Goal: Transaction & Acquisition: Book appointment/travel/reservation

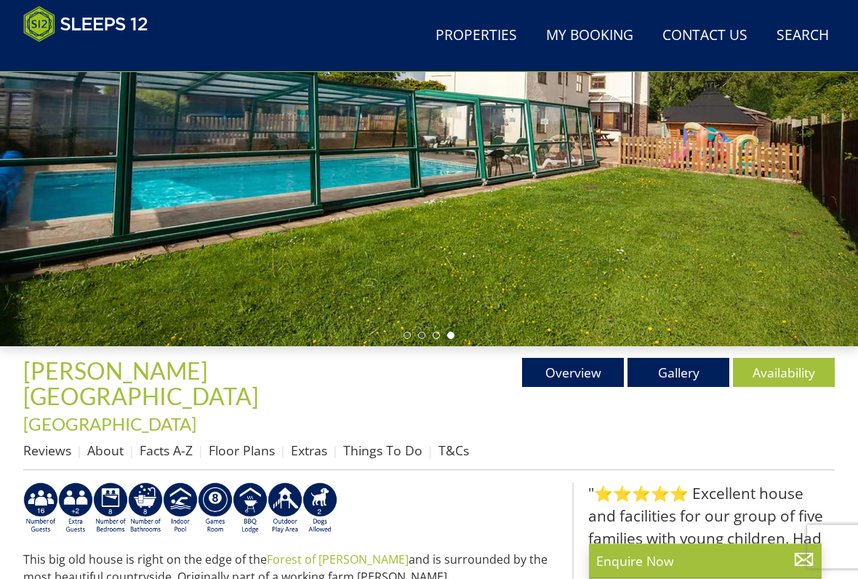
scroll to position [239, 0]
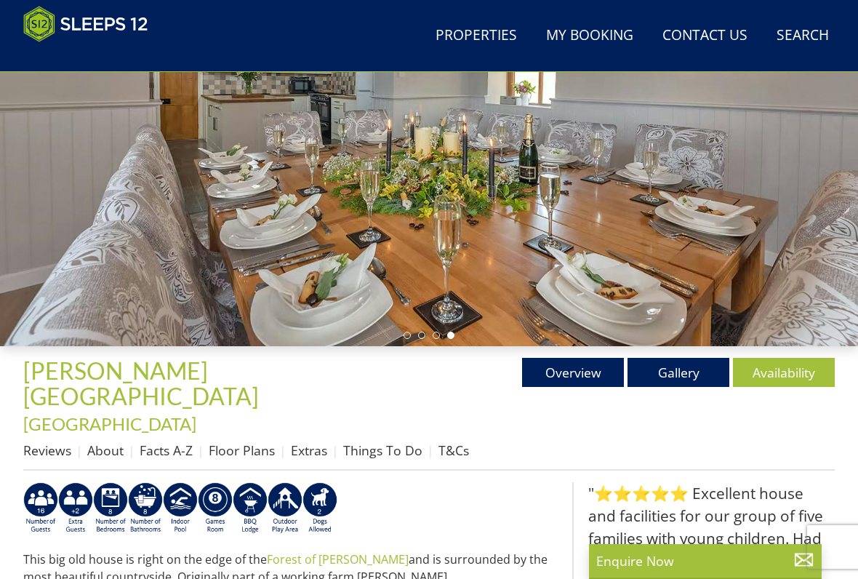
click at [679, 375] on link "Gallery" at bounding box center [679, 372] width 102 height 29
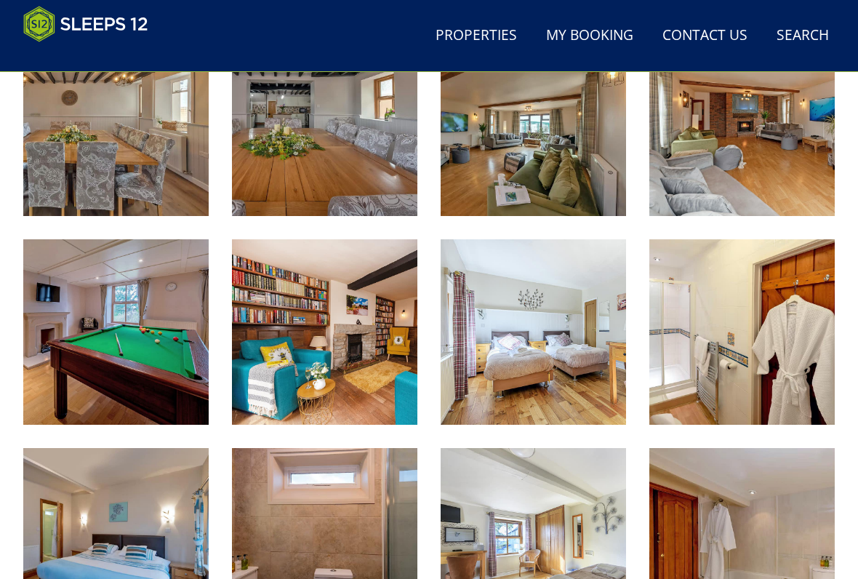
scroll to position [1108, 0]
click at [527, 308] on img at bounding box center [533, 331] width 185 height 185
click at [748, 296] on img at bounding box center [742, 331] width 185 height 185
click at [117, 479] on img at bounding box center [115, 540] width 185 height 185
click at [328, 479] on img at bounding box center [324, 540] width 185 height 185
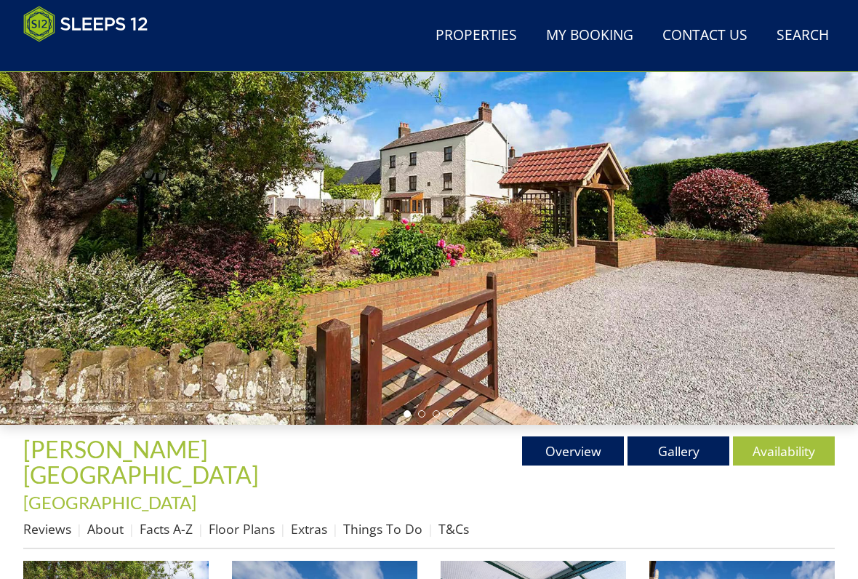
scroll to position [160, 0]
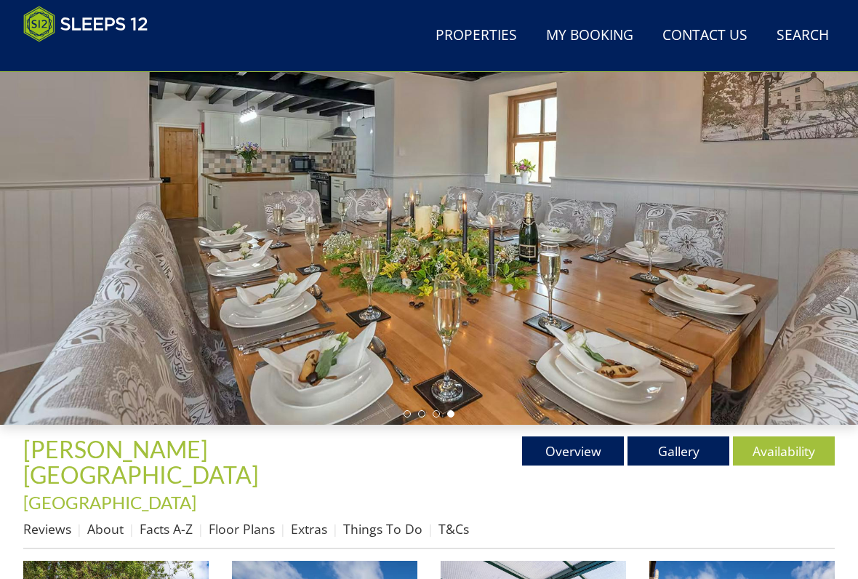
click at [250, 479] on link "Floor Plans" at bounding box center [242, 528] width 66 height 17
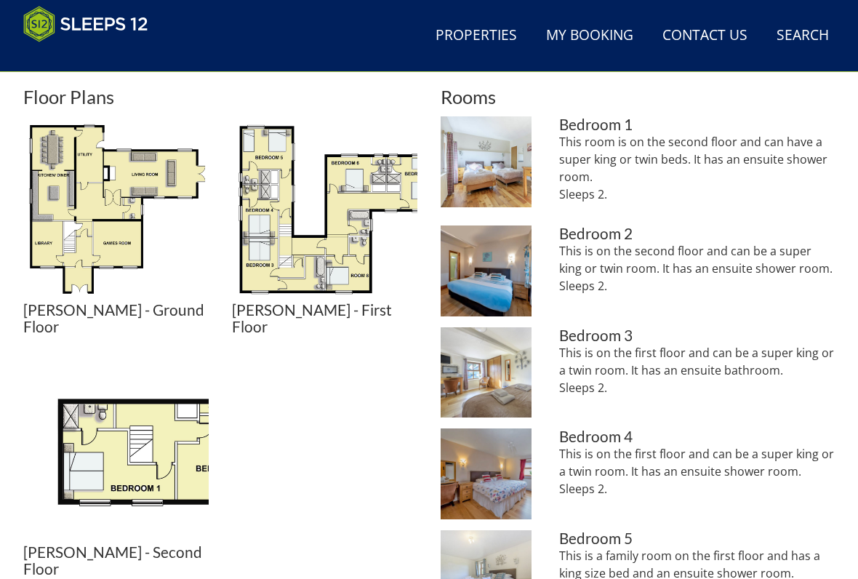
scroll to position [662, 0]
click at [336, 205] on img at bounding box center [324, 208] width 185 height 185
click at [167, 401] on img at bounding box center [115, 451] width 185 height 185
click at [118, 167] on img at bounding box center [115, 208] width 185 height 185
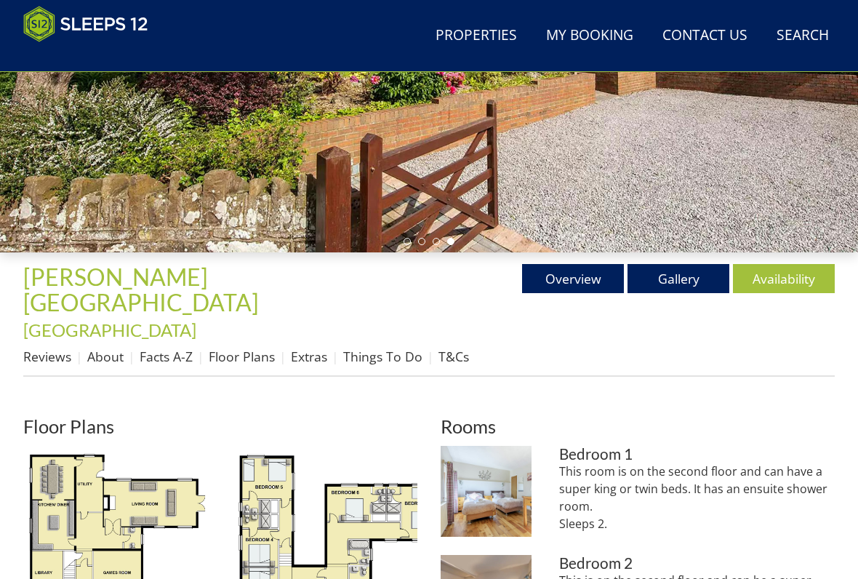
scroll to position [336, 0]
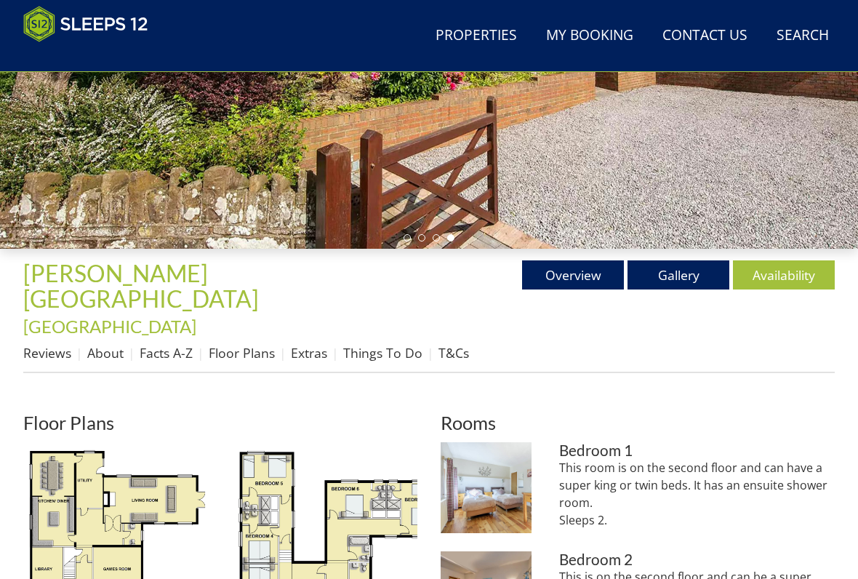
click at [681, 277] on link "Gallery" at bounding box center [679, 274] width 102 height 29
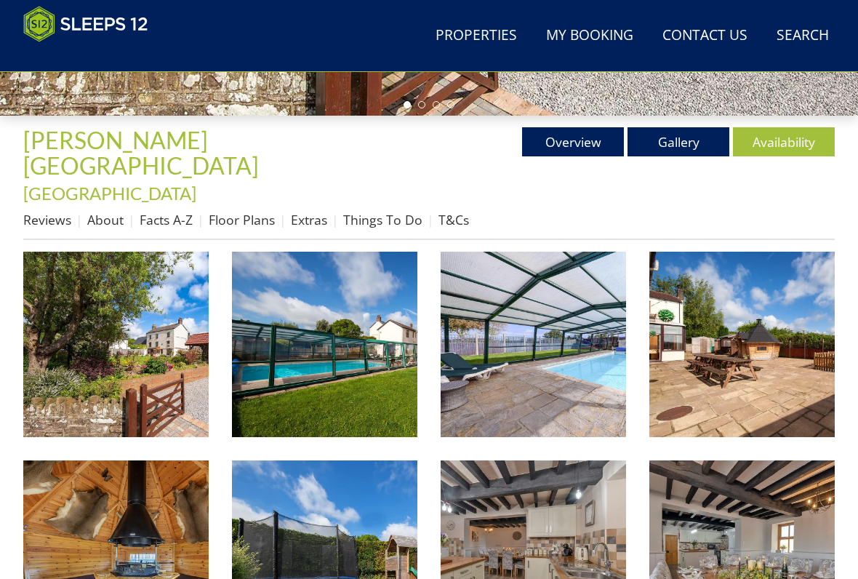
scroll to position [469, 0]
click at [330, 341] on img at bounding box center [324, 344] width 185 height 185
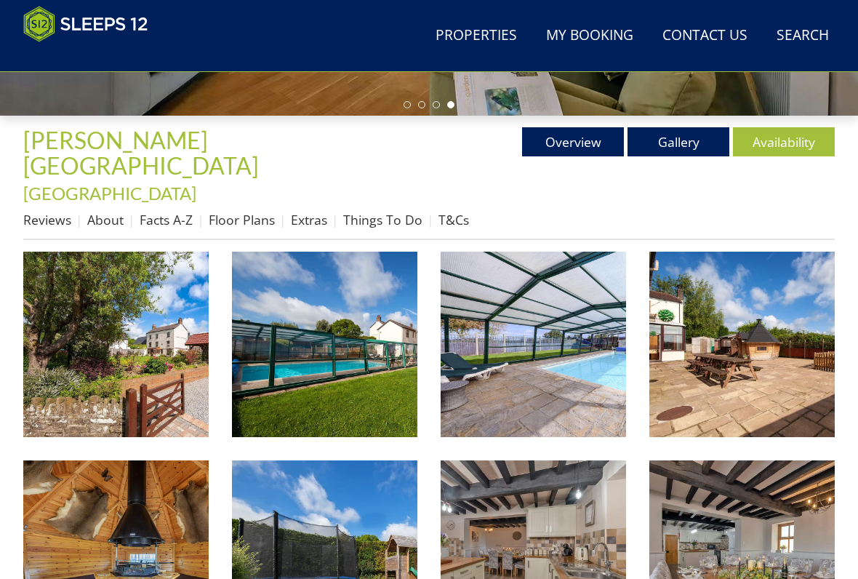
click at [161, 211] on link "Facts A-Z" at bounding box center [166, 219] width 53 height 17
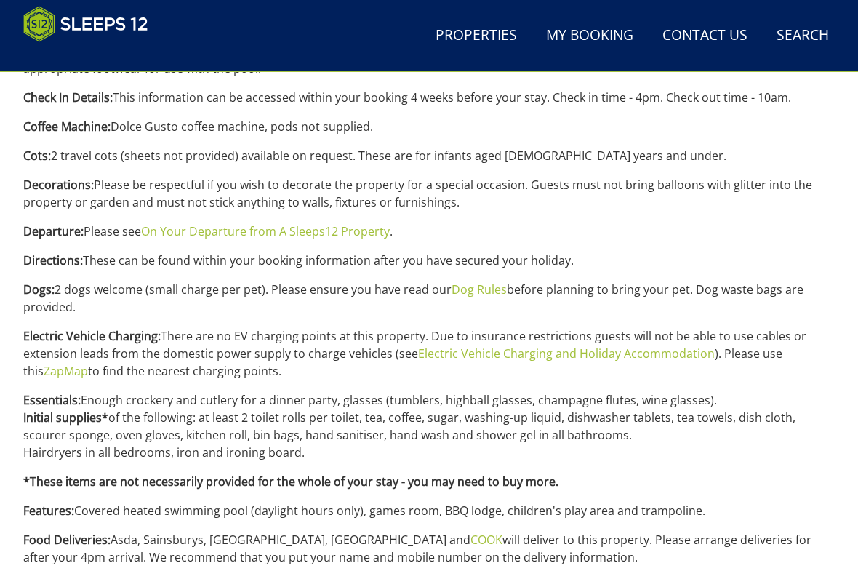
scroll to position [900, 0]
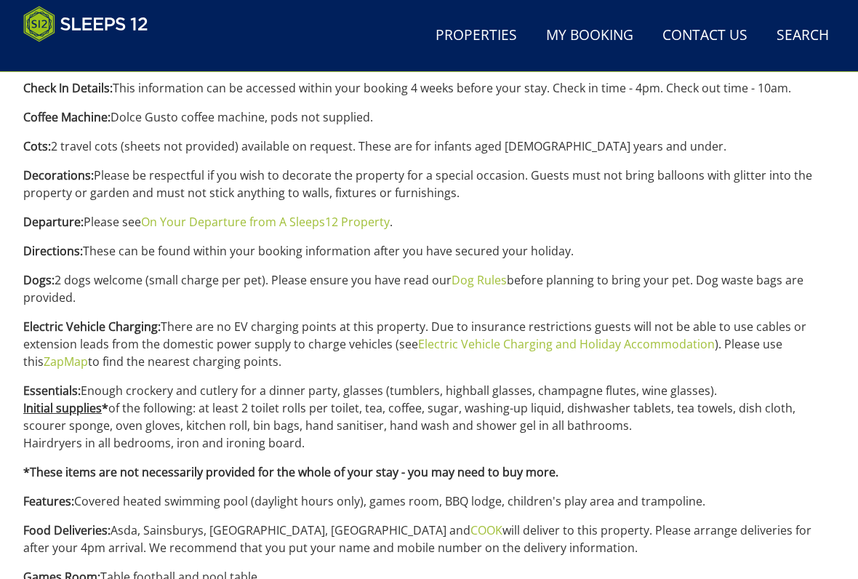
click at [484, 272] on link "Dog Rules" at bounding box center [479, 280] width 55 height 16
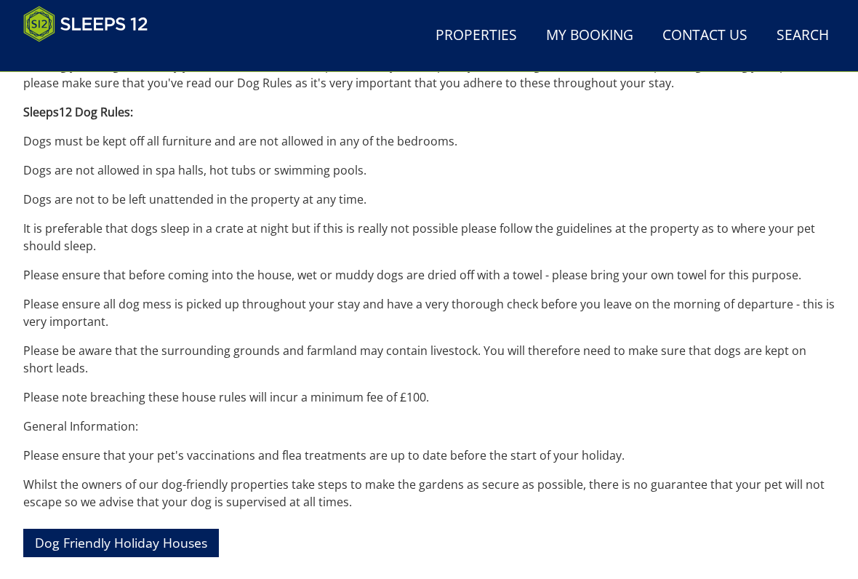
scroll to position [599, 0]
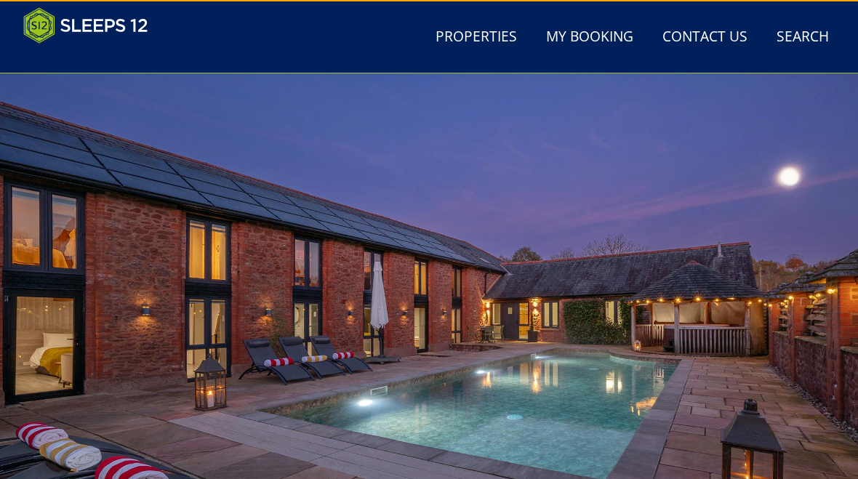
scroll to position [900, 0]
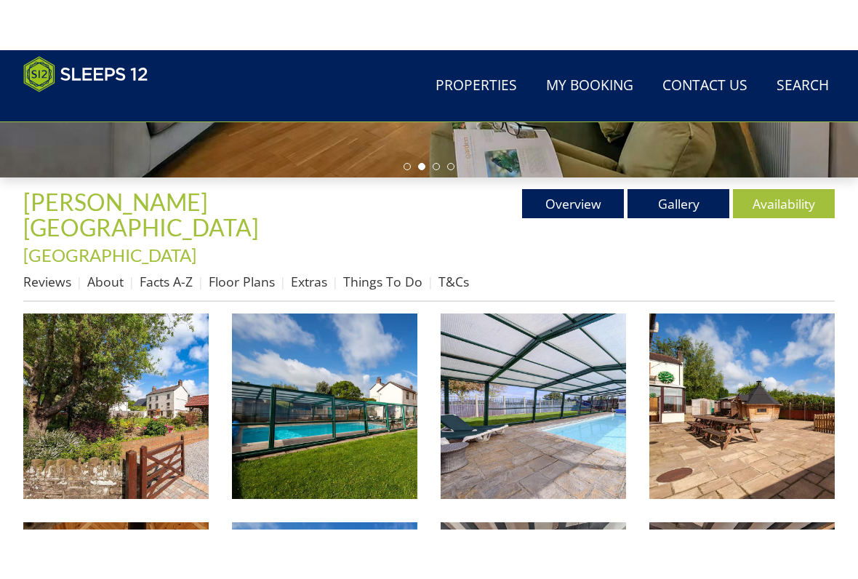
scroll to position [454, 0]
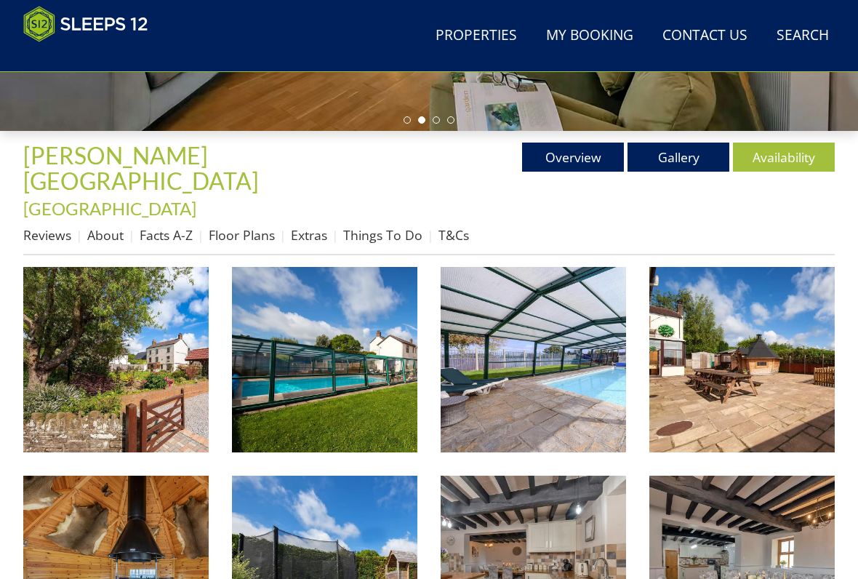
click at [319, 226] on link "Extras" at bounding box center [309, 234] width 36 height 17
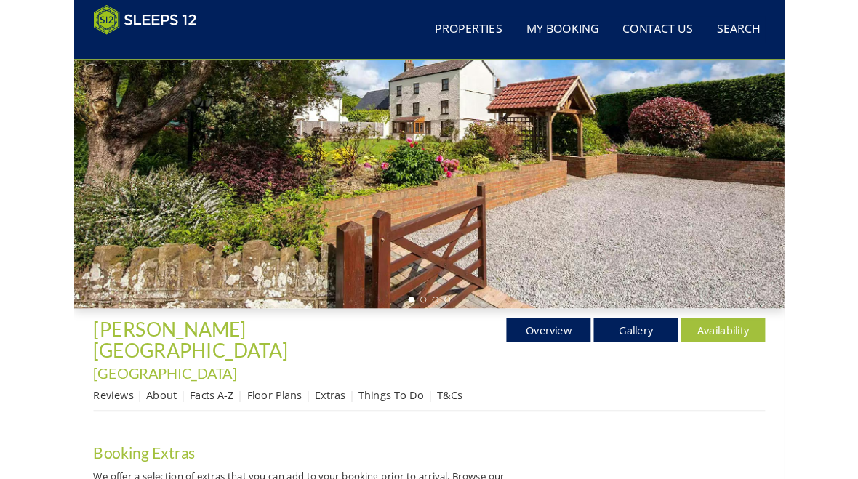
scroll to position [212, 0]
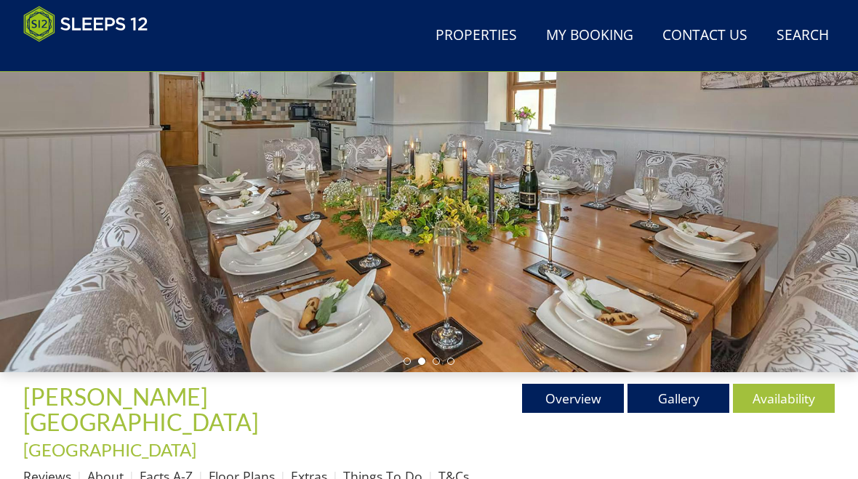
click at [679, 395] on link "Gallery" at bounding box center [679, 398] width 102 height 29
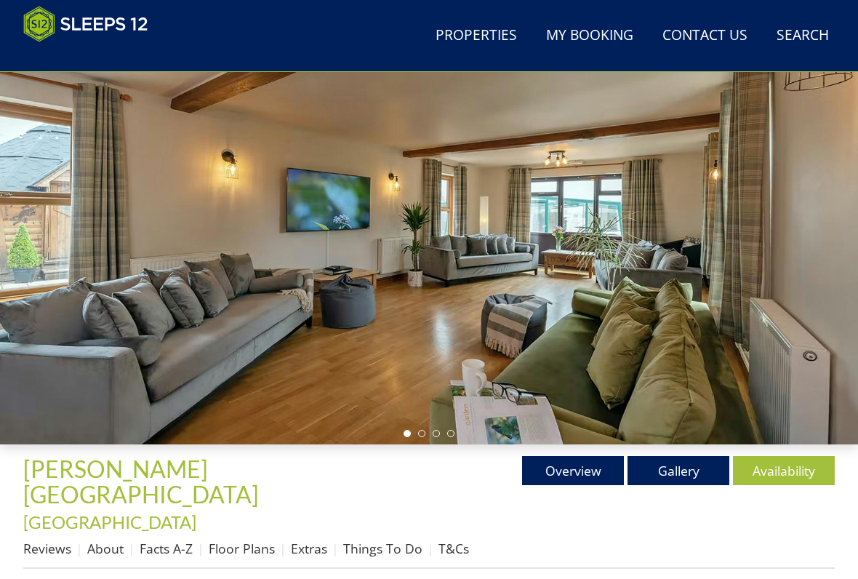
scroll to position [135, 0]
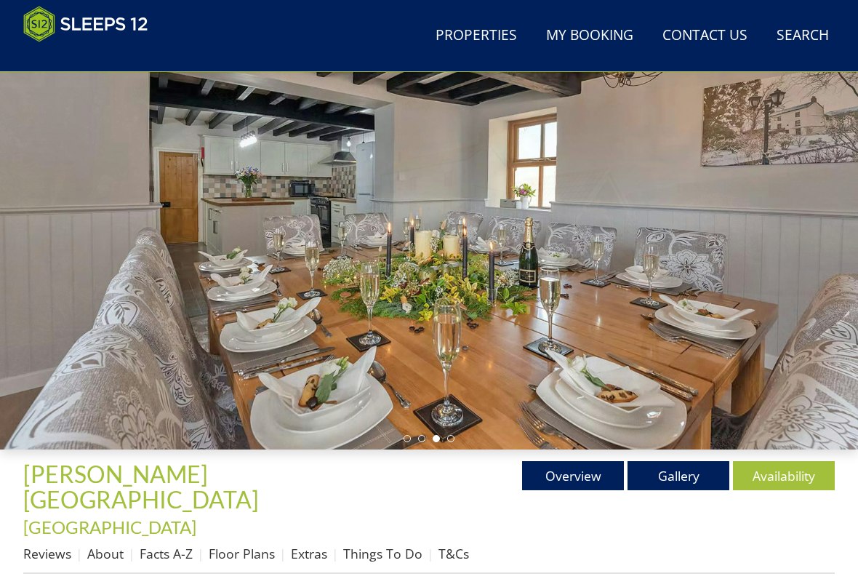
click at [315, 479] on link "Extras" at bounding box center [309, 553] width 36 height 17
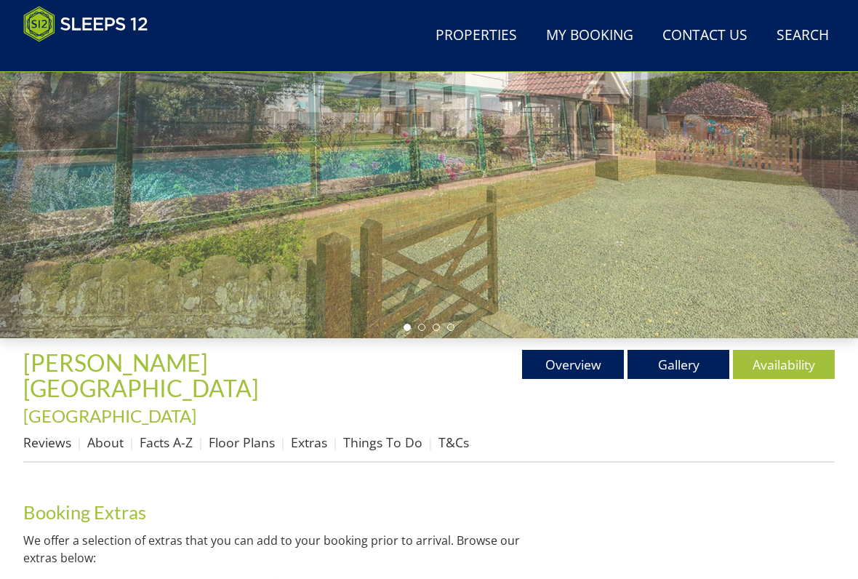
scroll to position [264, 0]
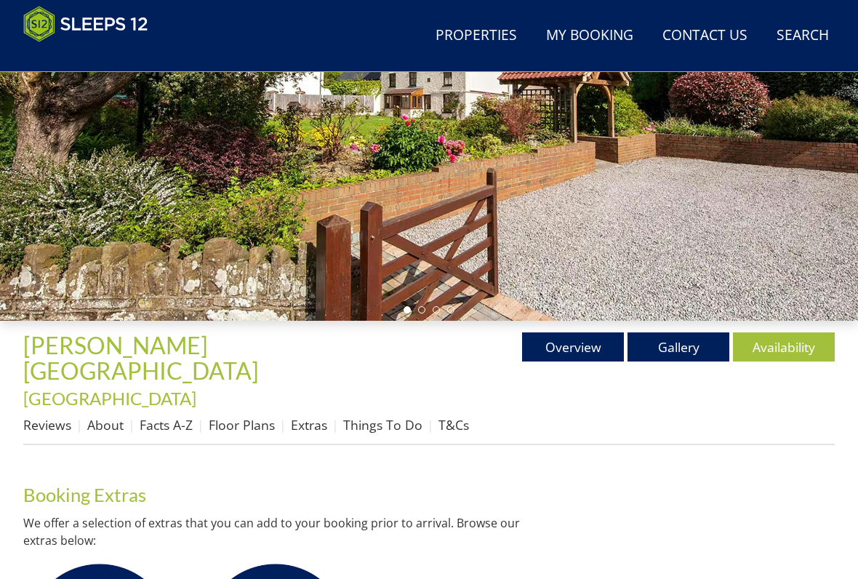
click at [386, 416] on link "Things To Do" at bounding box center [382, 424] width 79 height 17
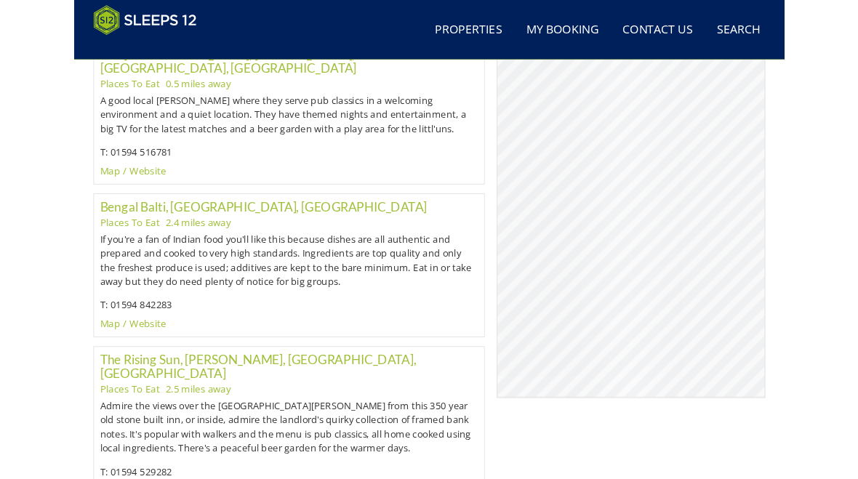
scroll to position [1171, 0]
